Goal: Task Accomplishment & Management: Use online tool/utility

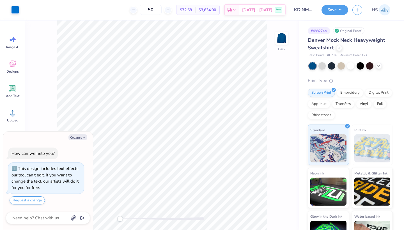
type textarea "x"
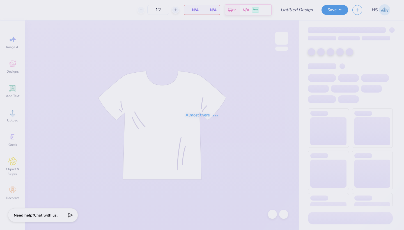
type input "KD NM Sets"
type input "37"
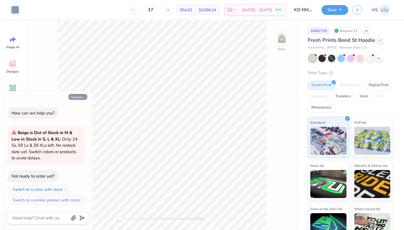
click at [81, 97] on button "Collapse" at bounding box center [77, 97] width 19 height 6
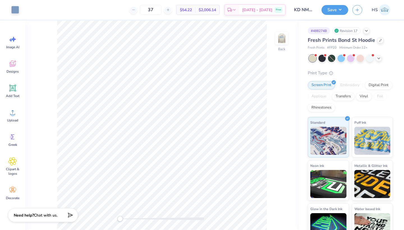
type textarea "x"
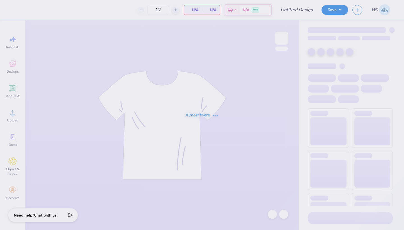
type input "KD NM Sets"
type input "37"
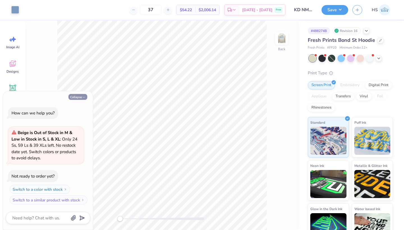
click at [81, 97] on button "Collapse" at bounding box center [77, 97] width 19 height 6
type textarea "x"
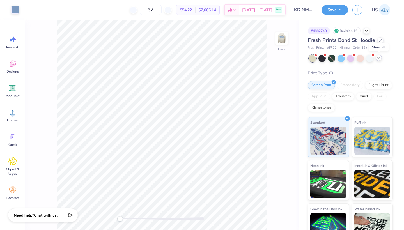
click at [378, 60] on div at bounding box center [378, 58] width 6 height 6
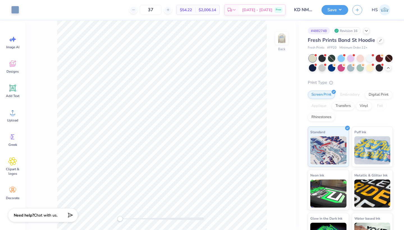
click at [276, 56] on div "Back" at bounding box center [161, 124] width 273 height 209
click at [279, 38] on img at bounding box center [281, 38] width 22 height 22
type input "5.41"
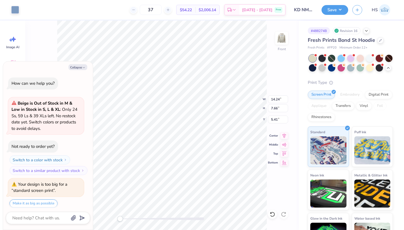
scroll to position [16, 0]
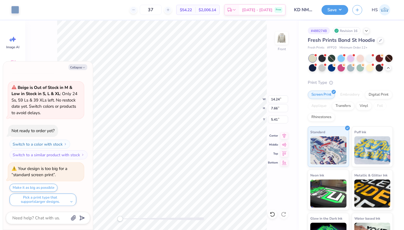
type textarea "x"
type input "5.71"
type textarea "x"
type input "14.86"
type input "7.99"
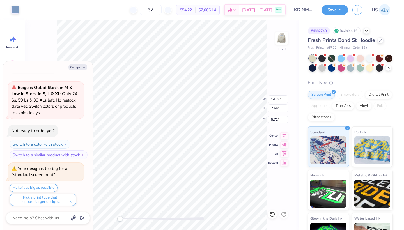
type input "5.72"
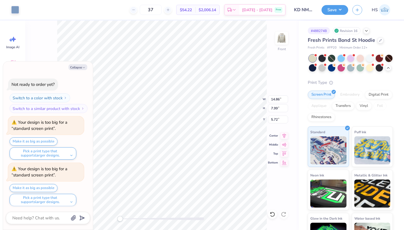
type textarea "x"
type input "5.67"
type textarea "x"
type input "5.62"
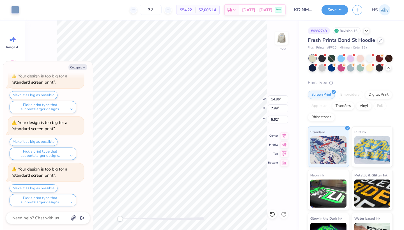
scroll to position [154, 0]
type textarea "x"
type input "5.82"
type textarea "x"
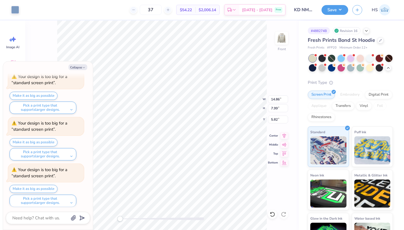
type input "8.02"
type textarea "x"
type input "14.95"
type input "8.04"
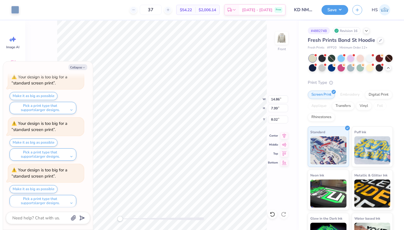
type input "7.96"
type textarea "x"
type input "5.42"
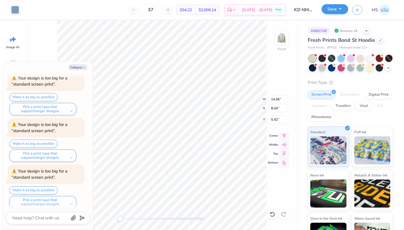
click at [334, 8] on button "Save" at bounding box center [334, 9] width 27 height 10
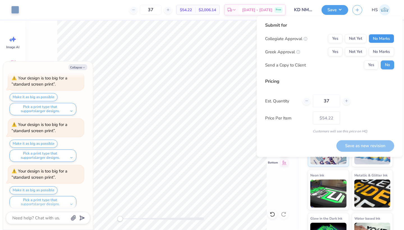
click at [375, 37] on button "No Marks" at bounding box center [381, 38] width 26 height 9
click at [358, 48] on button "Not Yet" at bounding box center [356, 51] width 22 height 9
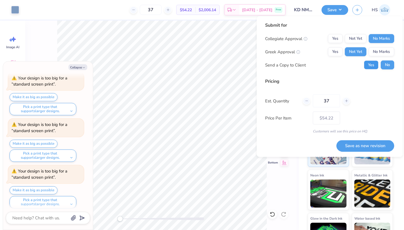
click at [372, 65] on button "Yes" at bounding box center [371, 65] width 15 height 9
click at [335, 50] on button "Yes" at bounding box center [335, 51] width 15 height 9
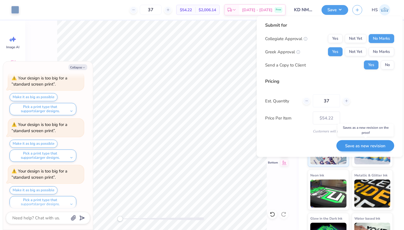
click at [372, 143] on button "Save as new revision" at bounding box center [365, 145] width 58 height 11
type textarea "x"
type input "– –"
type textarea "x"
type input "$54.22"
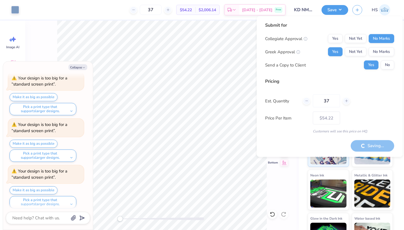
type textarea "x"
